Goal: Information Seeking & Learning: Learn about a topic

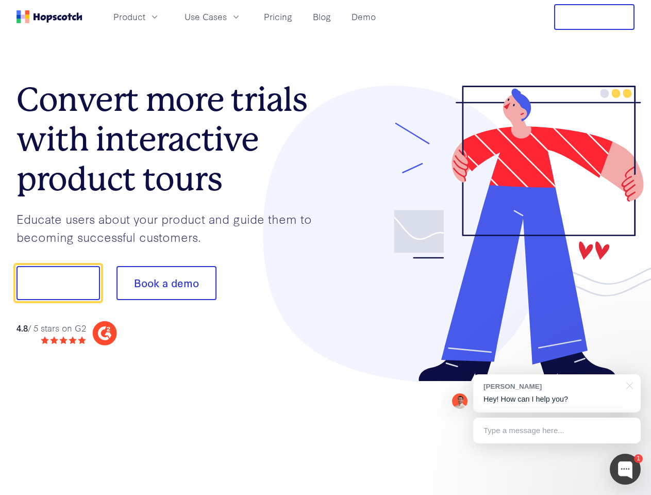
click at [326, 247] on div at bounding box center [480, 234] width 309 height 296
click at [145, 16] on span "Product" at bounding box center [129, 16] width 32 height 13
click at [227, 16] on span "Use Cases" at bounding box center [205, 16] width 42 height 13
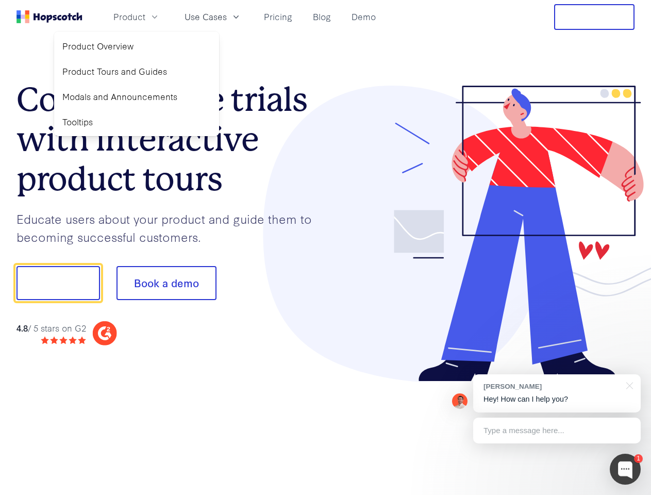
click at [594, 17] on button "Free Trial" at bounding box center [594, 17] width 80 height 26
click at [58, 283] on button "Show me!" at bounding box center [57, 283] width 83 height 34
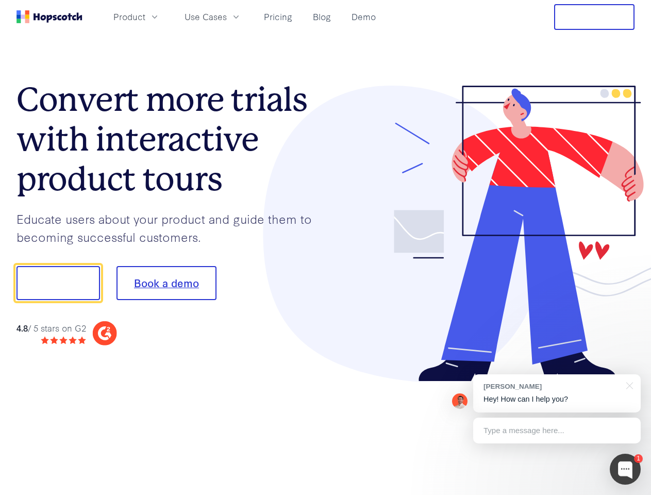
click at [166, 283] on button "Book a demo" at bounding box center [166, 283] width 100 height 34
click at [625, 469] on div at bounding box center [625, 468] width 31 height 31
click at [557, 393] on div "[PERSON_NAME] Hey! How can I help you?" at bounding box center [556, 393] width 167 height 38
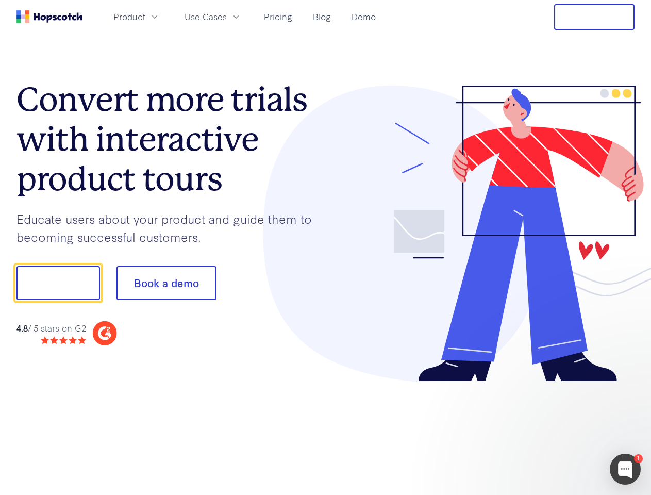
click at [628, 384] on div at bounding box center [543, 282] width 193 height 344
click at [557, 430] on div at bounding box center [543, 351] width 193 height 206
